Goal: Task Accomplishment & Management: Manage account settings

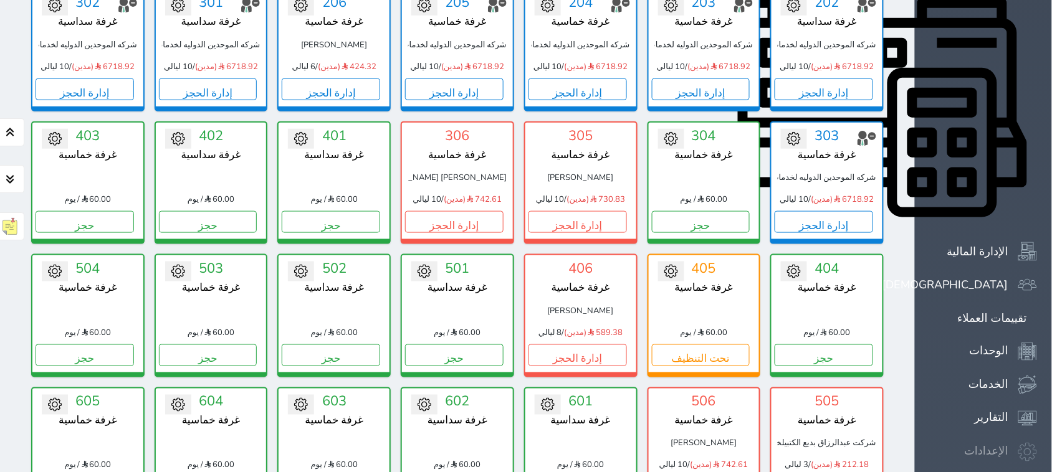
scroll to position [360, 0]
click at [1022, 418] on icon at bounding box center [1023, 419] width 3 height 3
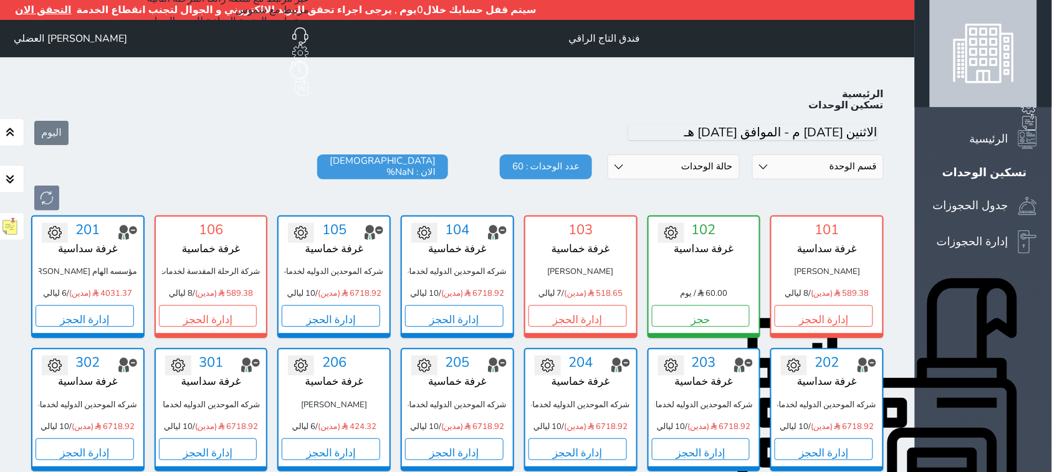
scroll to position [69, 0]
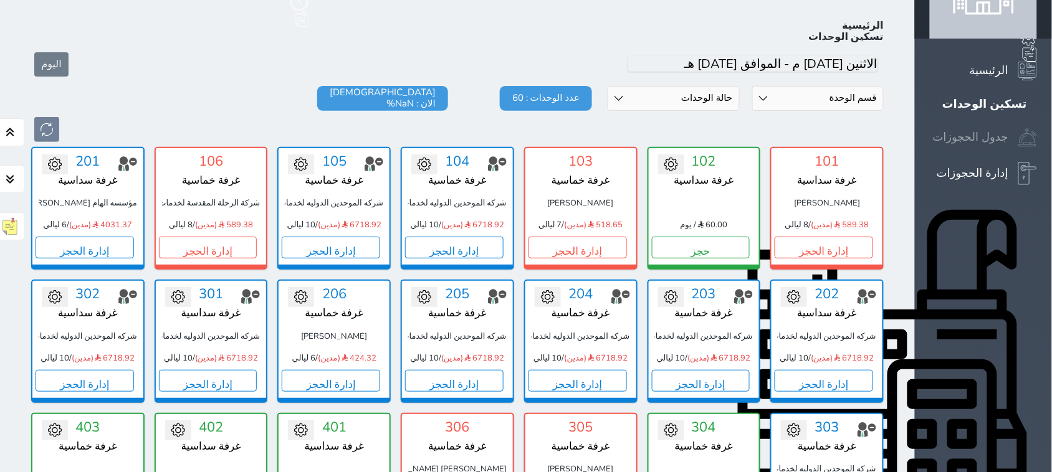
click at [1018, 129] on icon at bounding box center [1027, 138] width 19 height 18
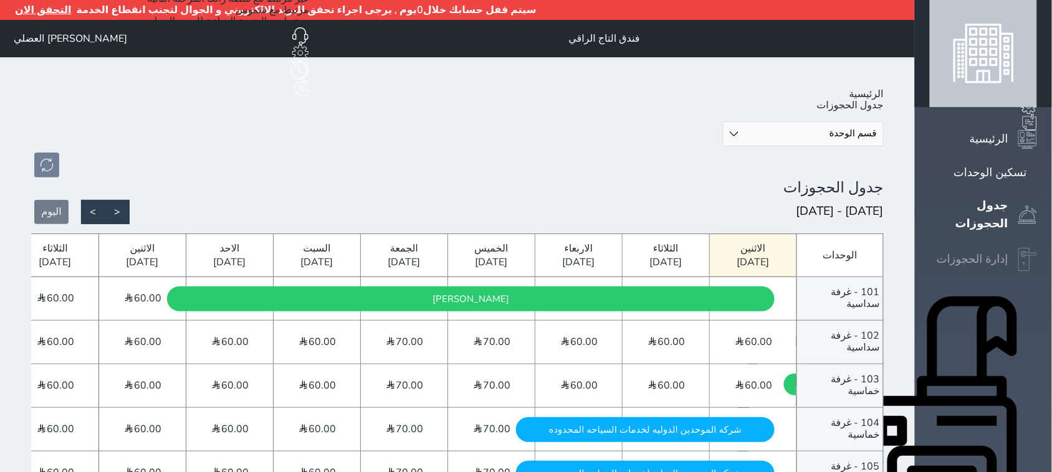
click at [1018, 248] on icon at bounding box center [1027, 260] width 19 height 24
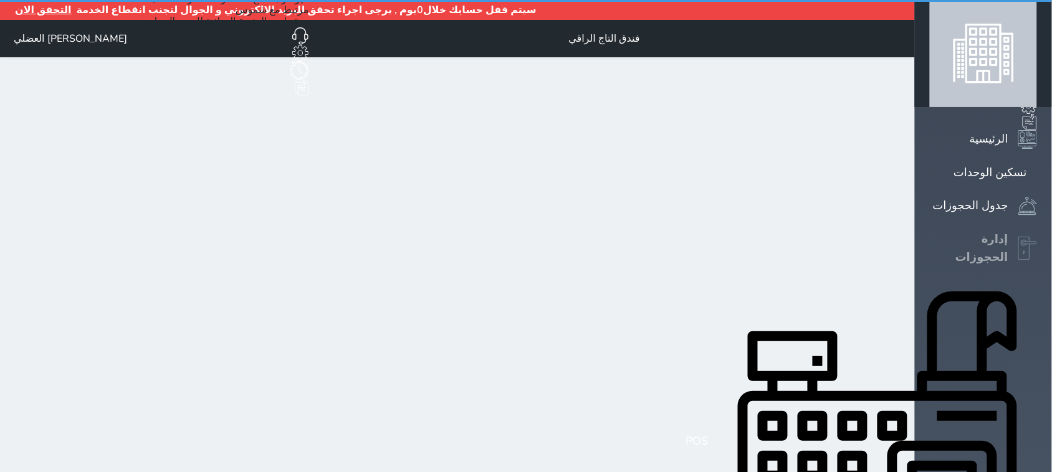
select select "open_all"
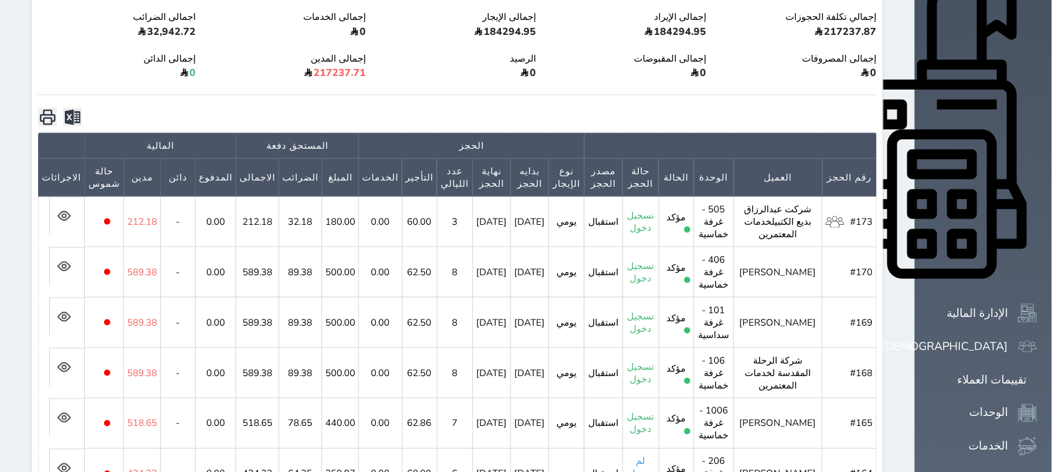
scroll to position [390, 0]
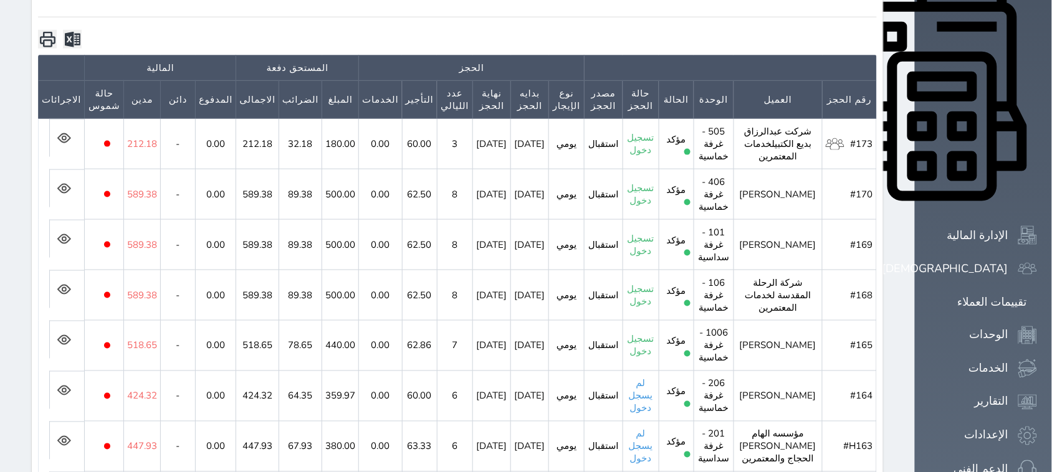
click at [57, 133] on icon at bounding box center [64, 138] width 14 height 10
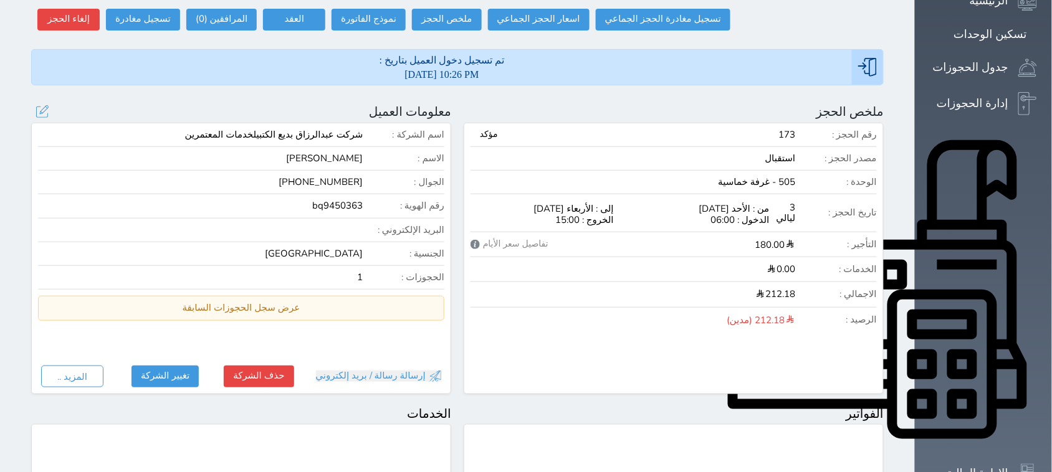
scroll to position [156, 0]
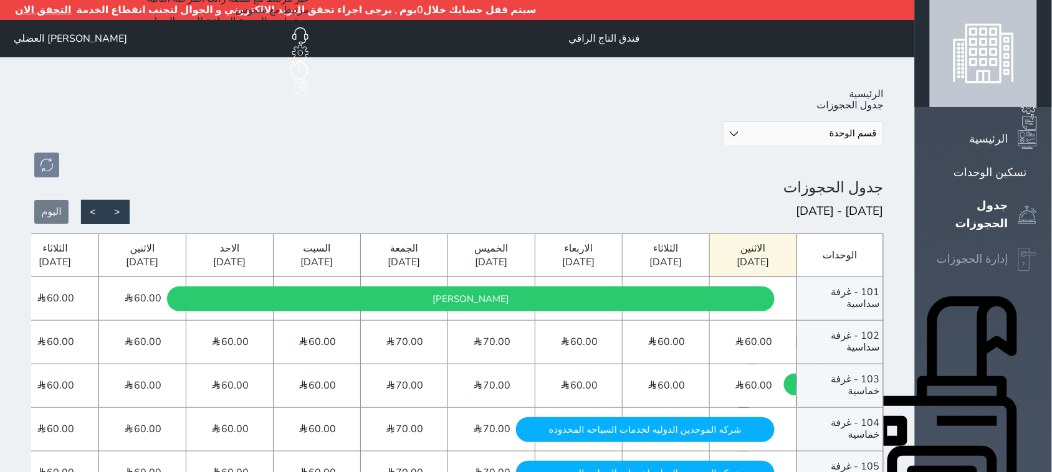
click at [1018, 248] on icon at bounding box center [1027, 260] width 19 height 24
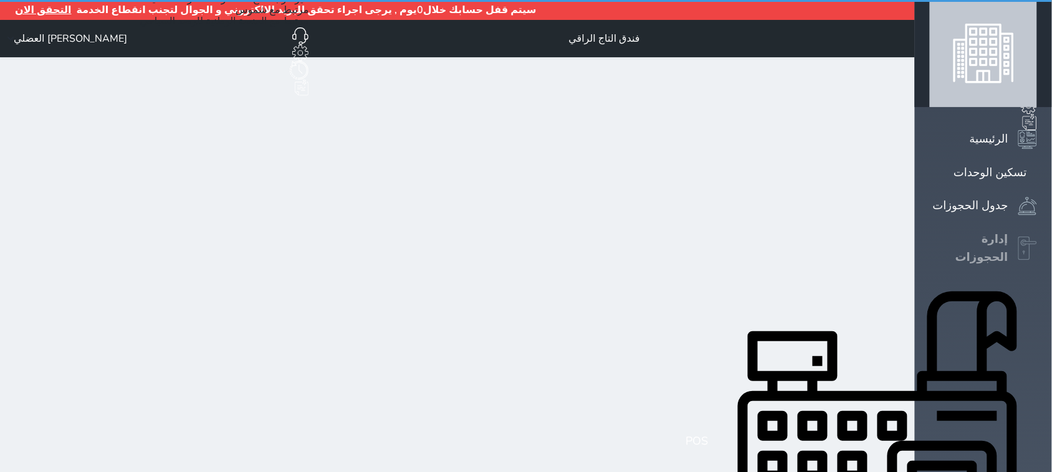
select select "open_all"
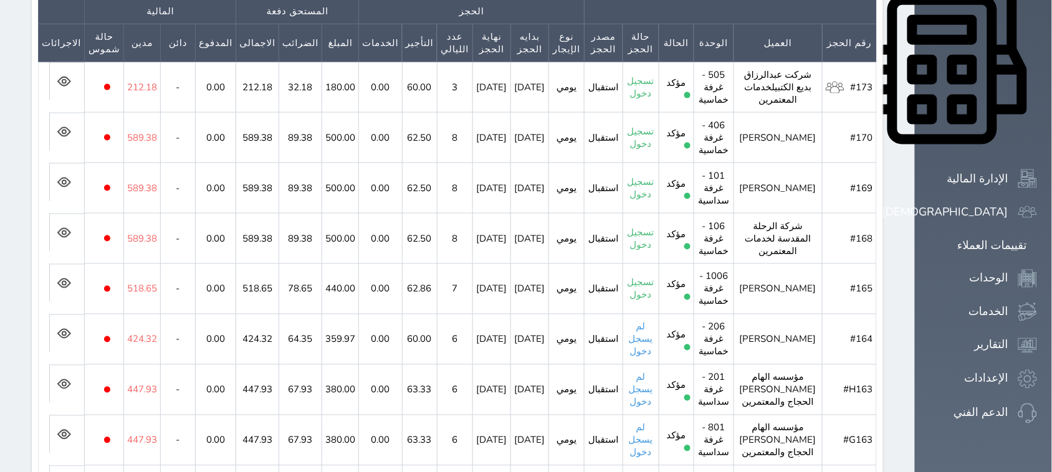
scroll to position [418, 0]
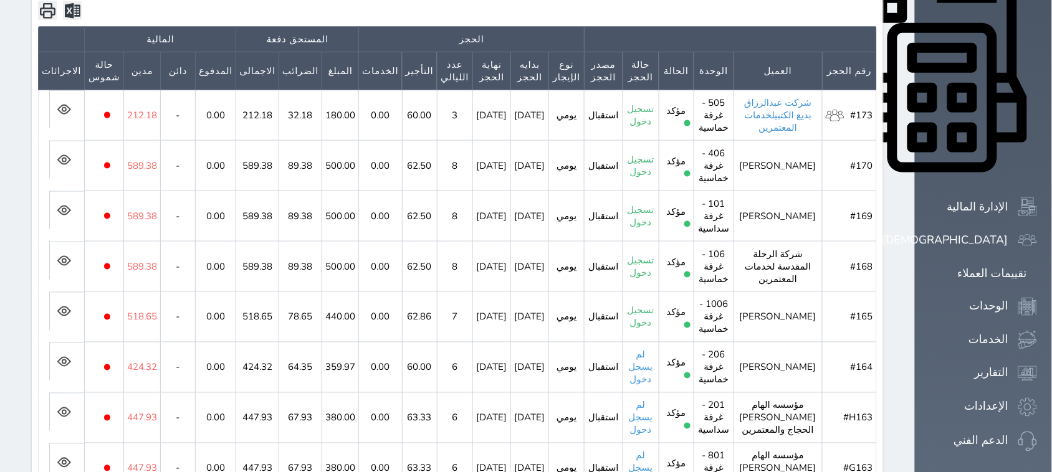
click at [811, 97] on link "شركت عبدالرزاق بديع الكتبيلخدمات المعتمرين" at bounding box center [777, 115] width 67 height 37
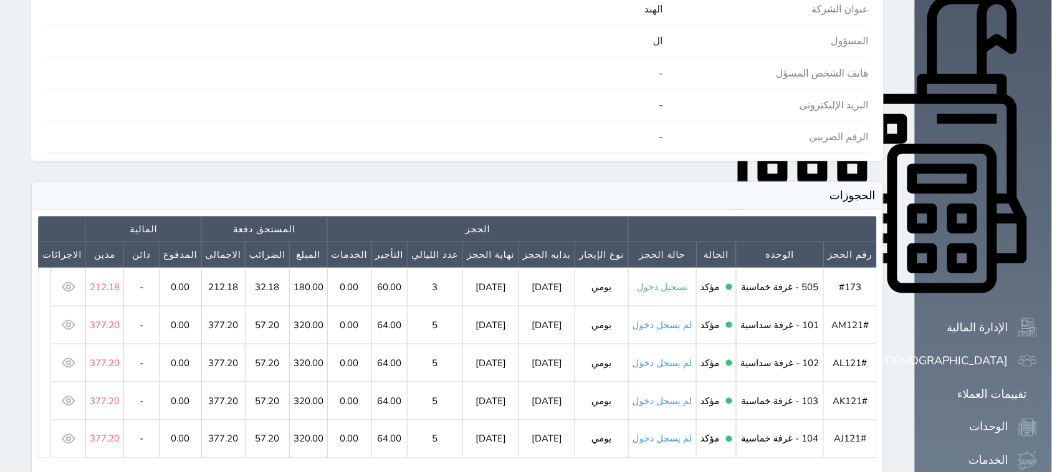
scroll to position [312, 0]
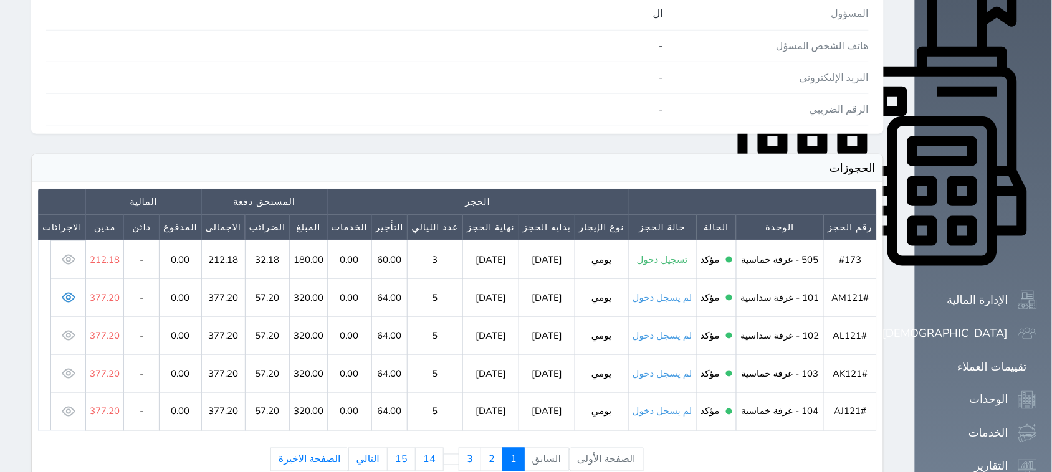
click at [62, 292] on icon at bounding box center [69, 297] width 14 height 11
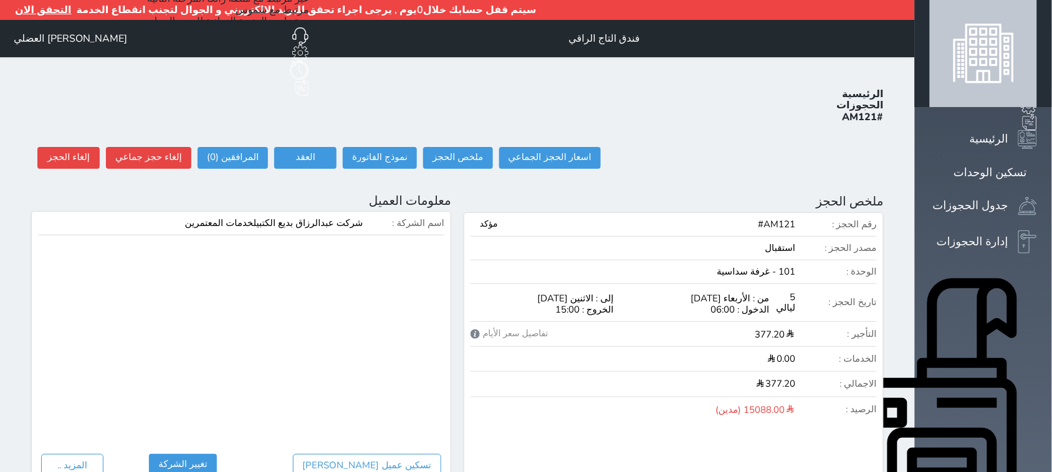
click at [252, 27] on div "مرتبط مع المنصة الوطنية للرصد السياحي" at bounding box center [224, 21] width 169 height 11
